Goal: Obtain resource: Download file/media

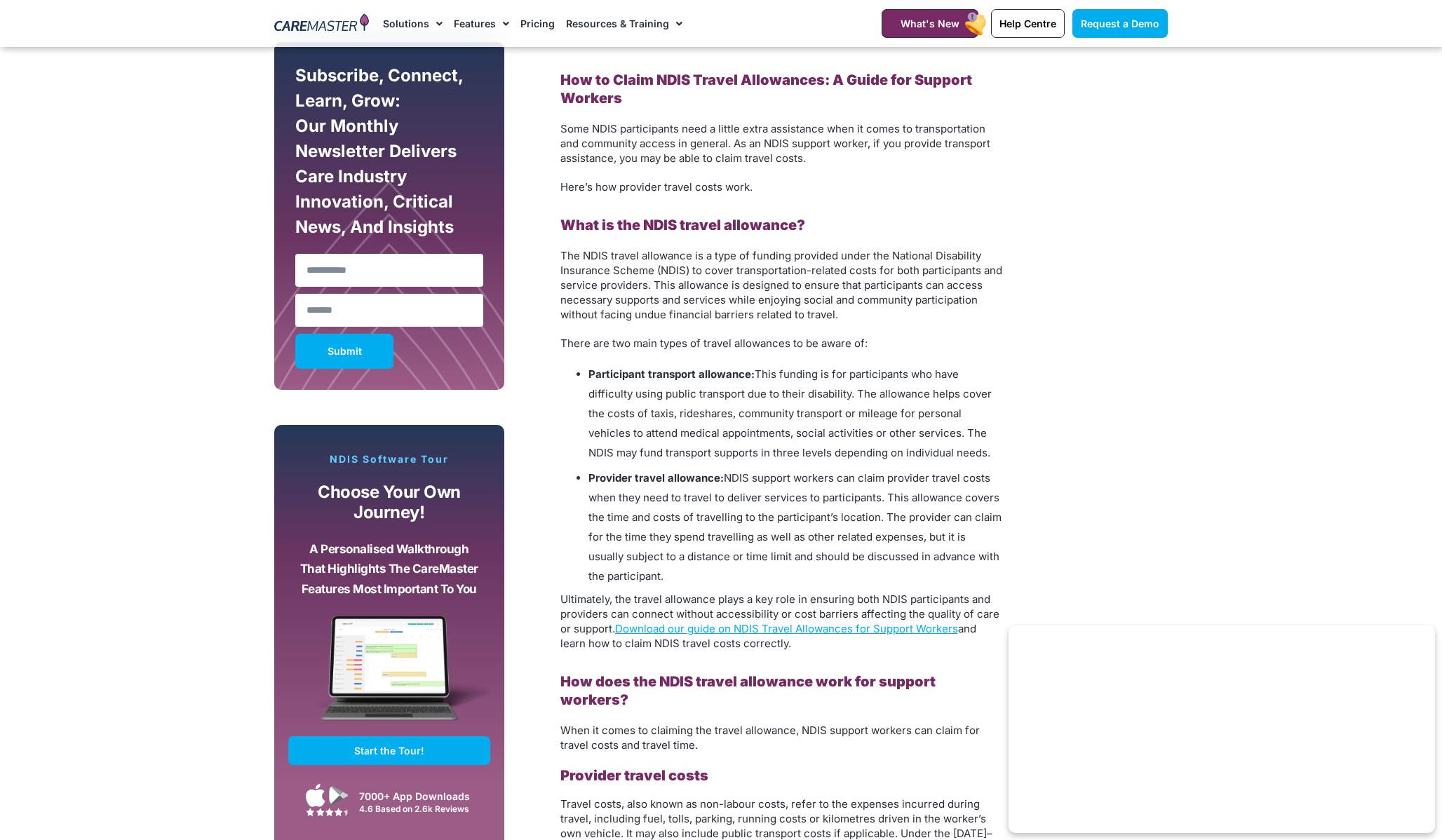
scroll to position [798, 0]
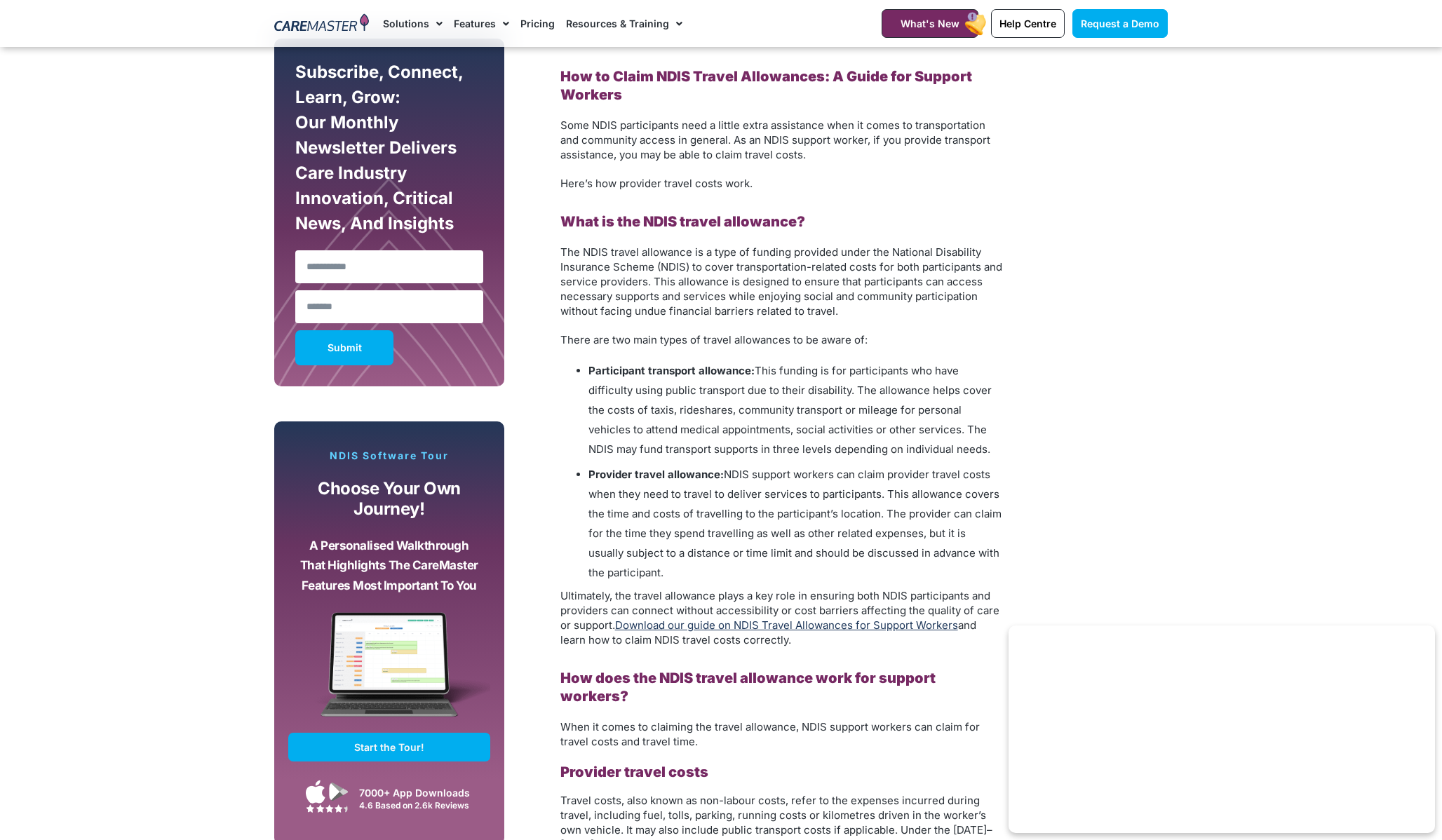
click at [645, 629] on link "Download our guide on NDIS Travel Allowances for Support Workers" at bounding box center [786, 625] width 343 height 13
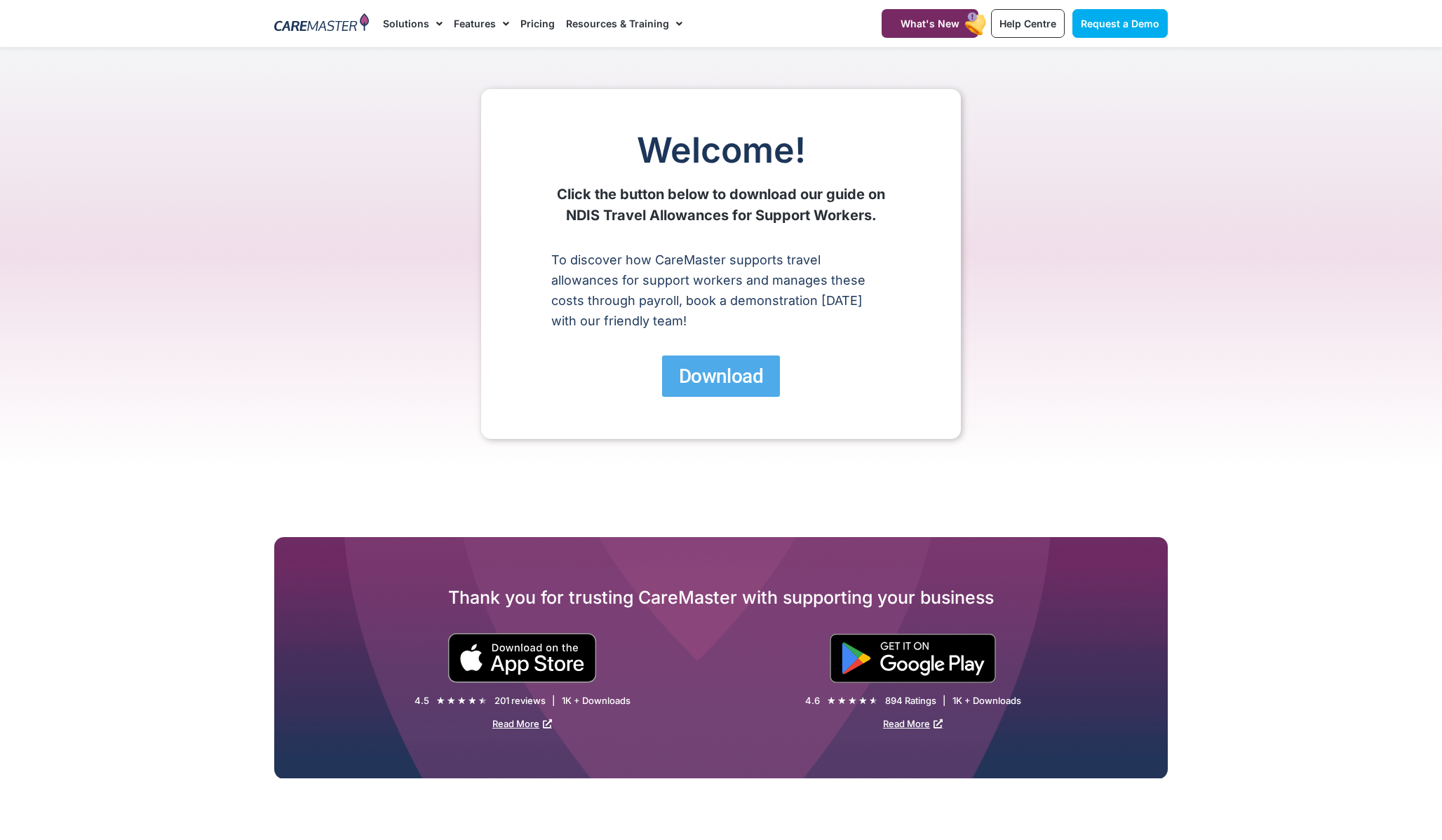
click at [696, 376] on span "Download" at bounding box center [721, 377] width 84 height 25
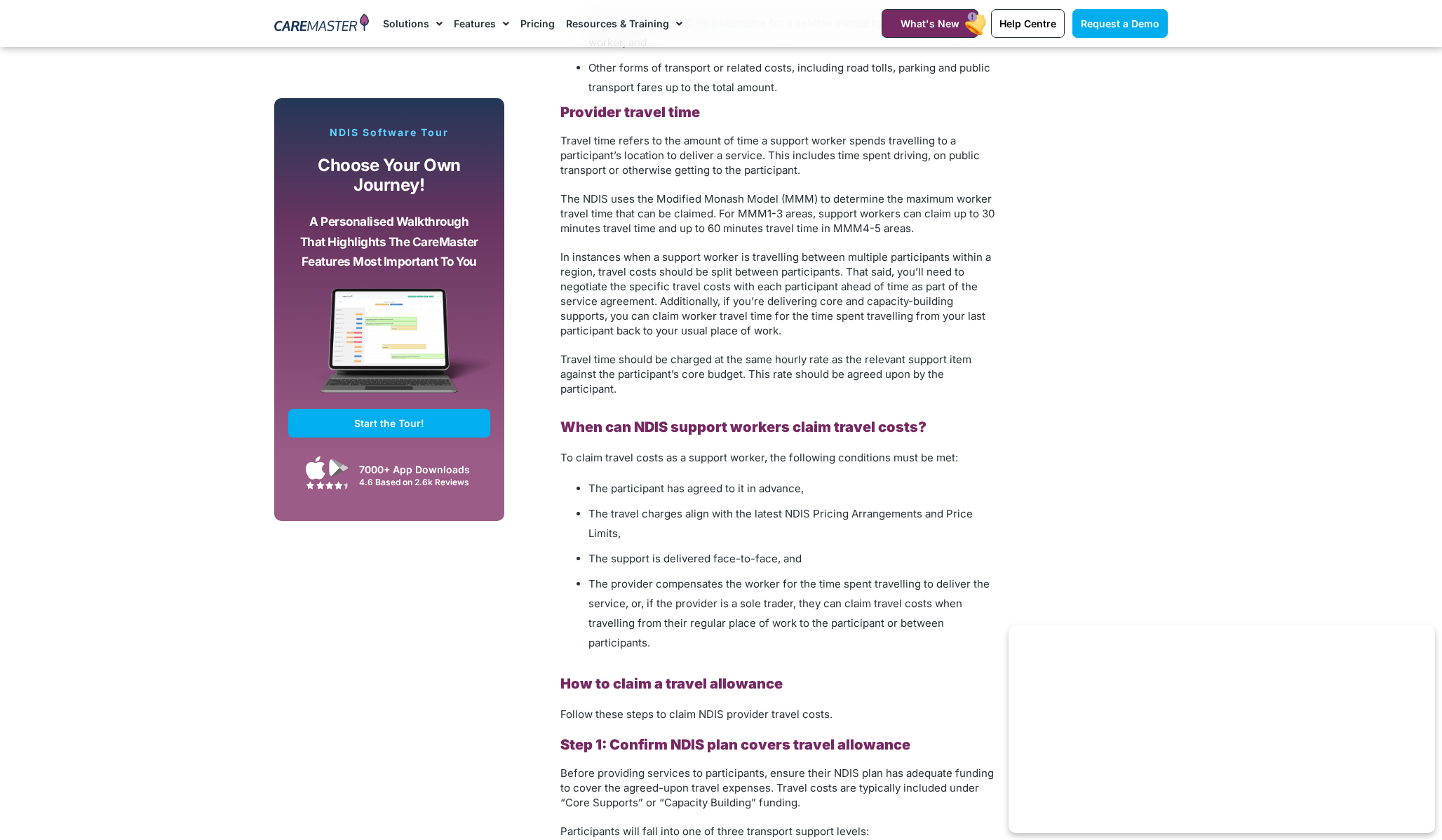
scroll to position [1645, 0]
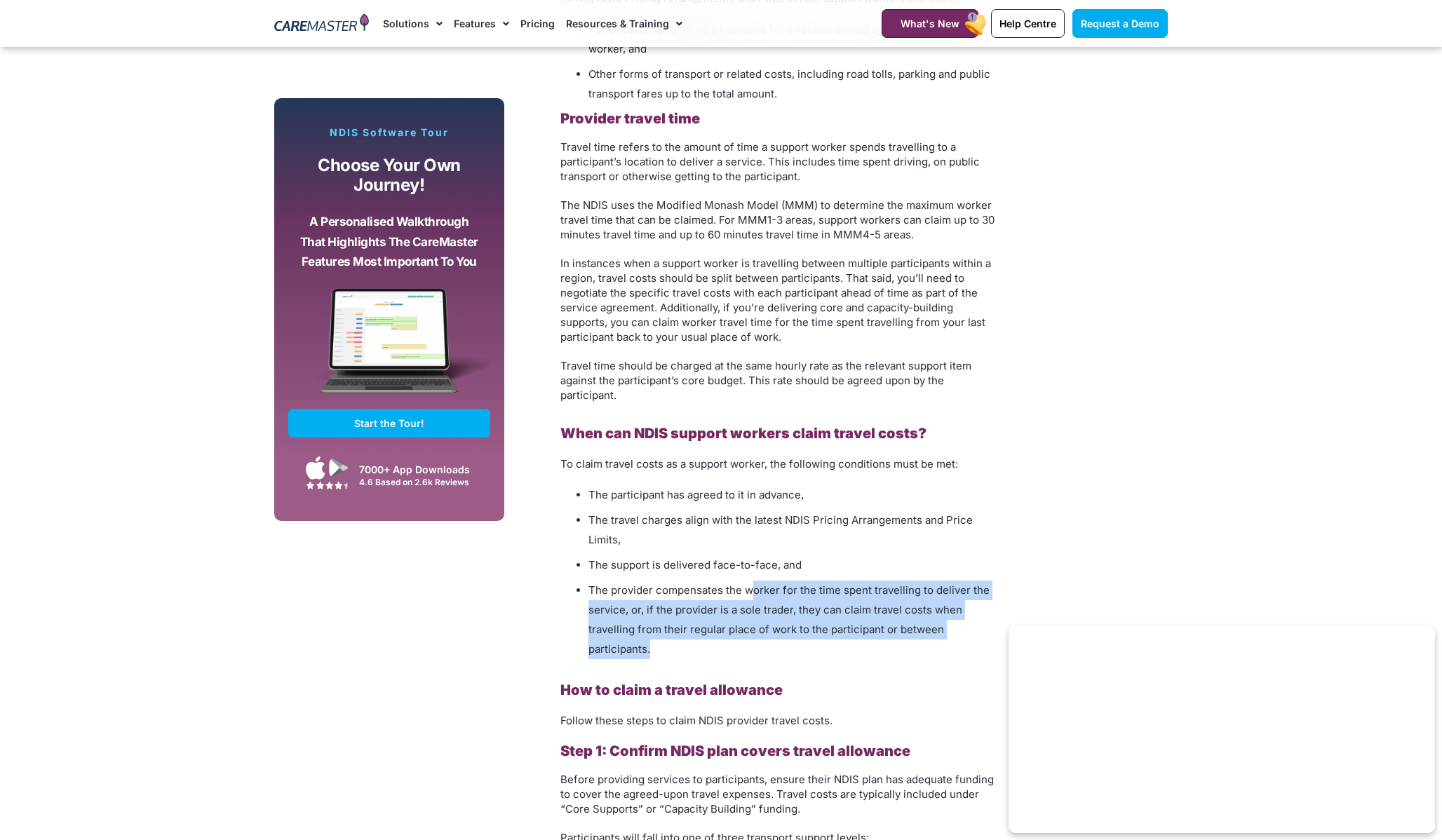
drag, startPoint x: 752, startPoint y: 571, endPoint x: 758, endPoint y: 632, distance: 61.3
click at [758, 632] on li "The provider compensates the worker for the time spent travelling to deliver th…" at bounding box center [795, 620] width 414 height 78
click at [758, 633] on li "The provider compensates the worker for the time spent travelling to deliver th…" at bounding box center [795, 620] width 414 height 78
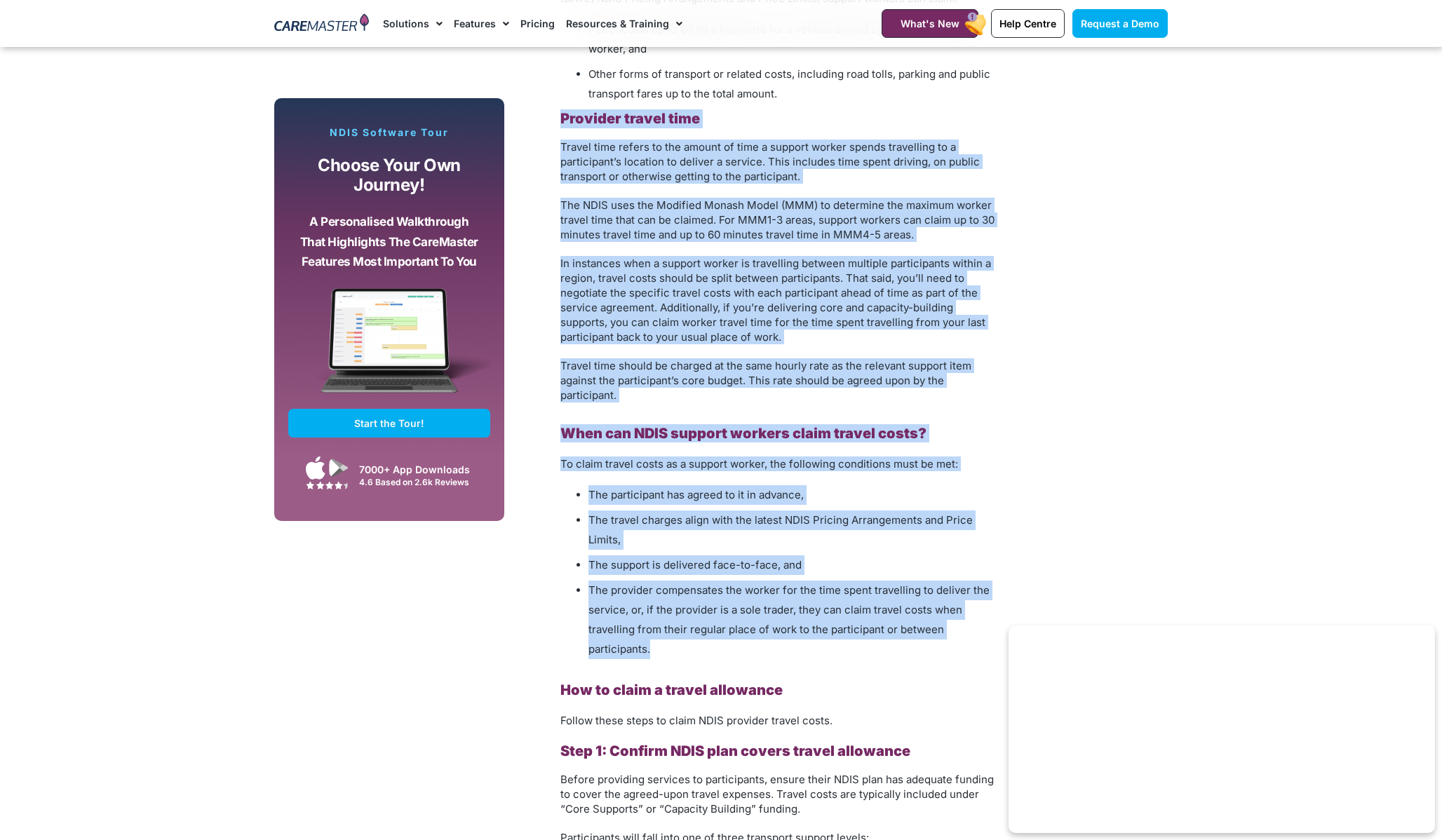
drag, startPoint x: 563, startPoint y: 97, endPoint x: 776, endPoint y: 644, distance: 587.0
click at [776, 644] on div "How to Claim NDIS Travel Allowances: A Guide for Support Workers Some NDIS part…" at bounding box center [781, 601] width 441 height 2761
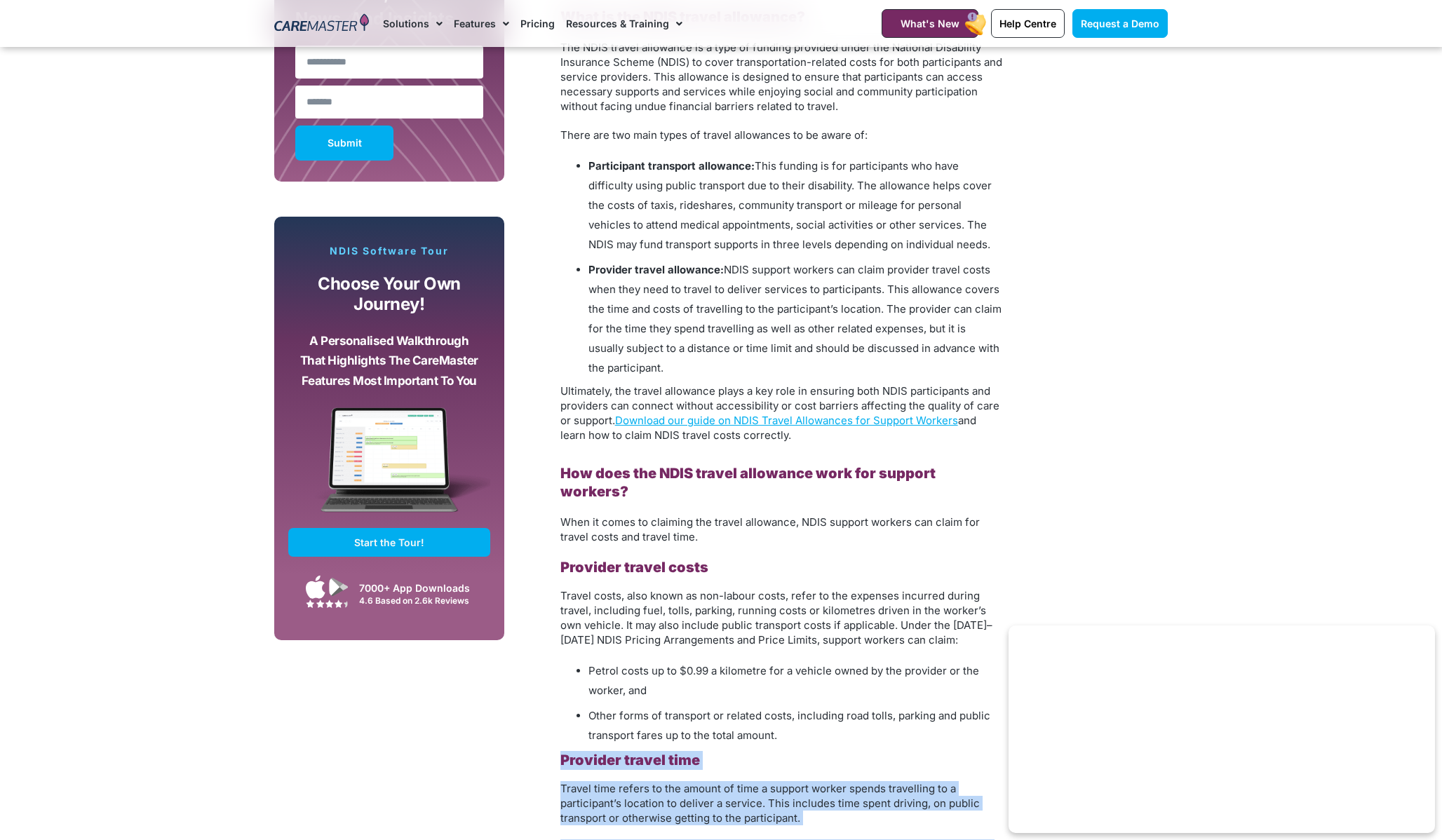
scroll to position [1001, 0]
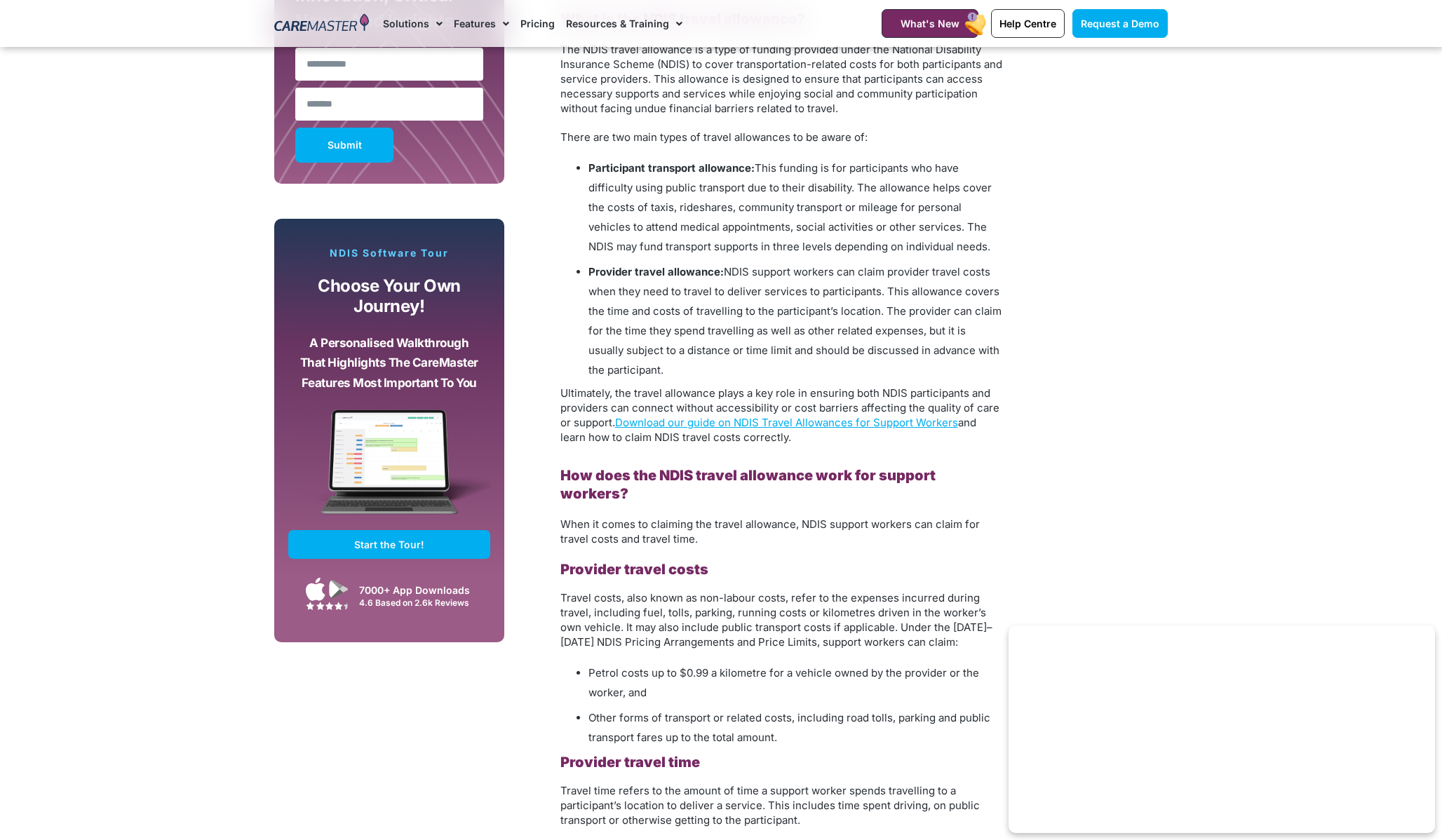
click at [665, 373] on li "Provider travel allowance: NDIS support workers can claim provider travel costs…" at bounding box center [795, 320] width 414 height 118
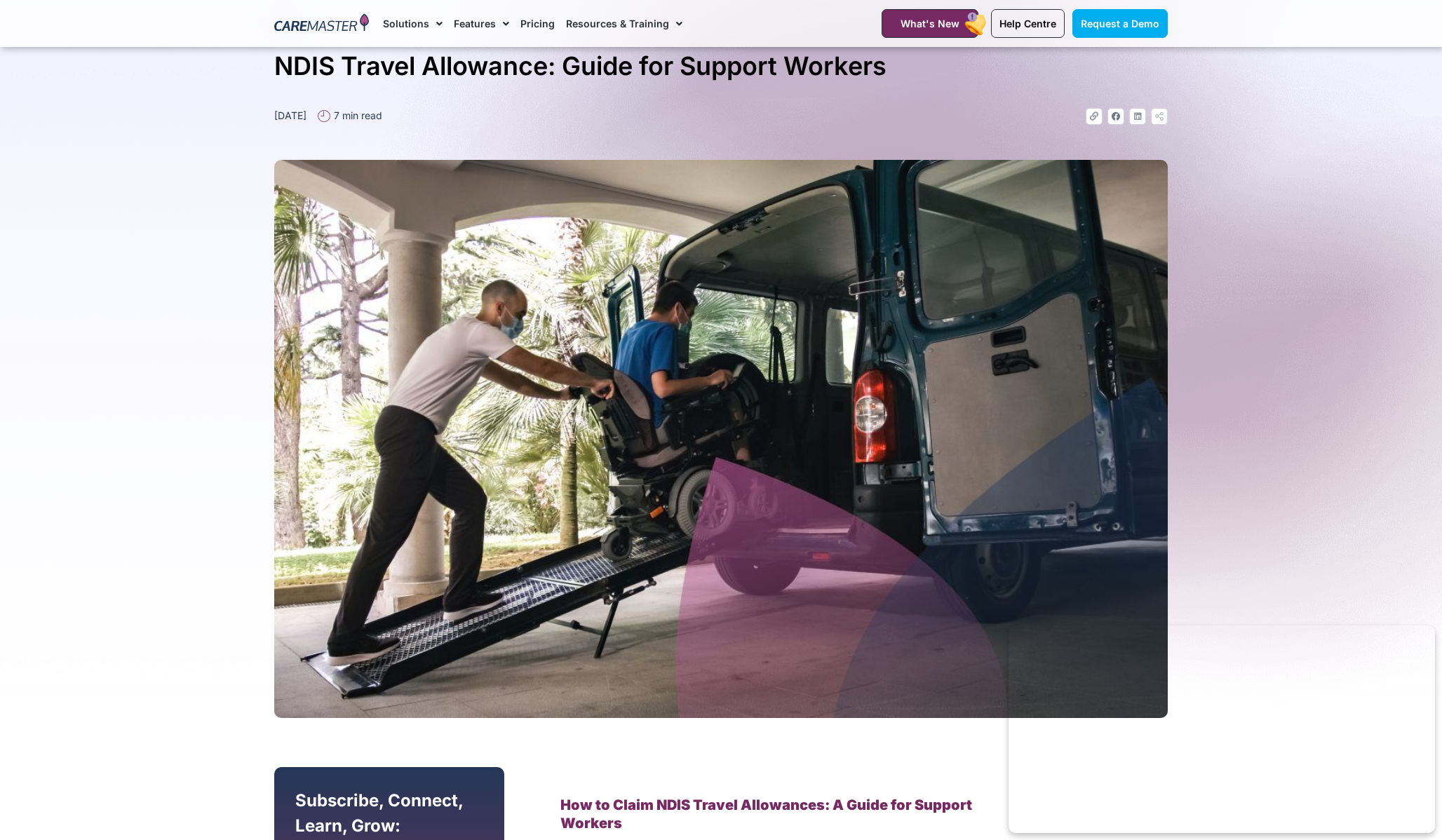
scroll to position [47, 0]
